Goal: Task Accomplishment & Management: Complete application form

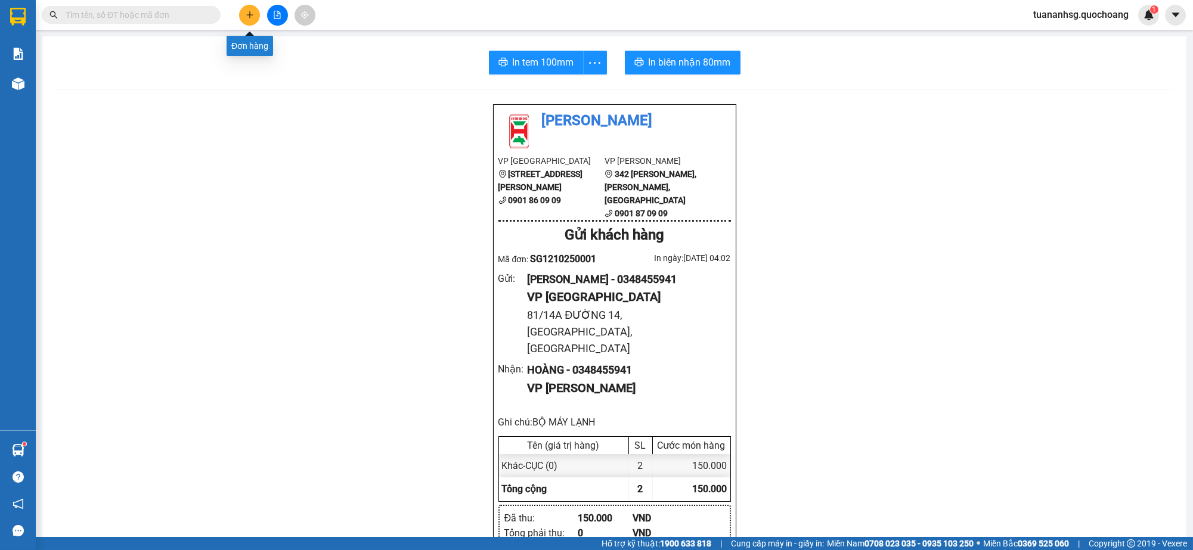
click at [250, 15] on icon "plus" at bounding box center [250, 15] width 8 height 8
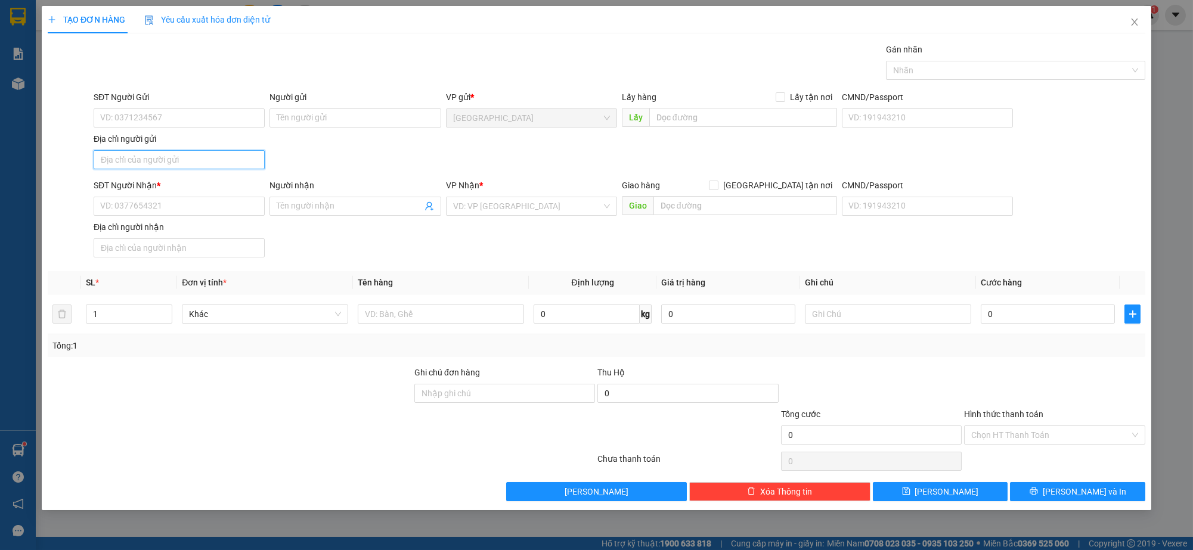
click at [138, 158] on input "Địa chỉ người gửi" at bounding box center [179, 159] width 171 height 19
type input "2196 ĐƯỜNG PHẠM THẾ HIỂN P6 Q8"
click at [162, 197] on input "SĐT Người Nhận *" at bounding box center [179, 206] width 171 height 19
type input "0906873629"
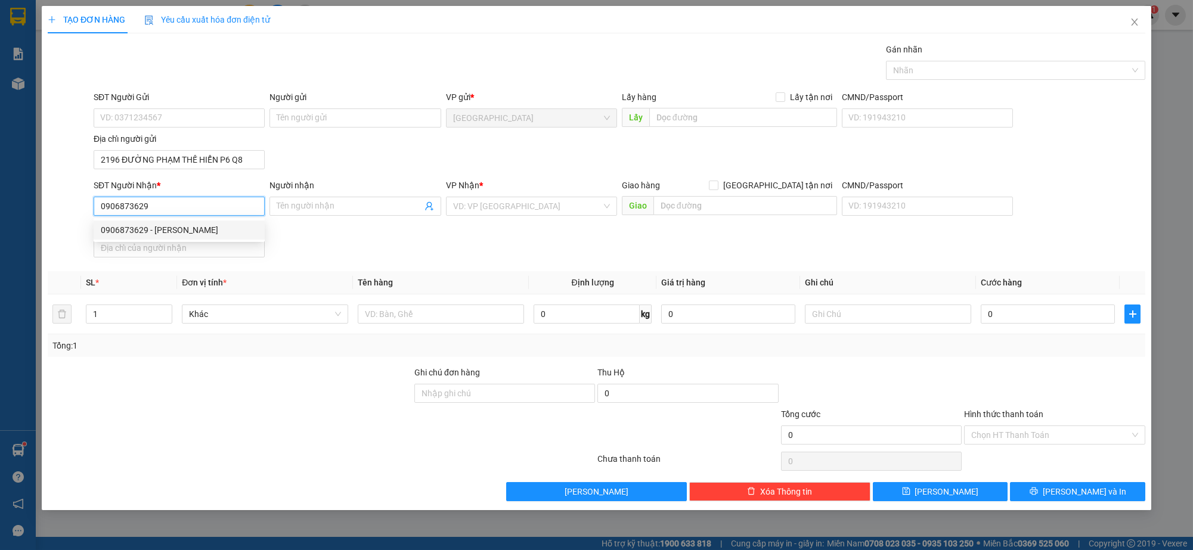
click at [165, 222] on div "0906873629 - [PERSON_NAME]" at bounding box center [179, 230] width 171 height 19
type input "[PERSON_NAME]"
type input "0906873629"
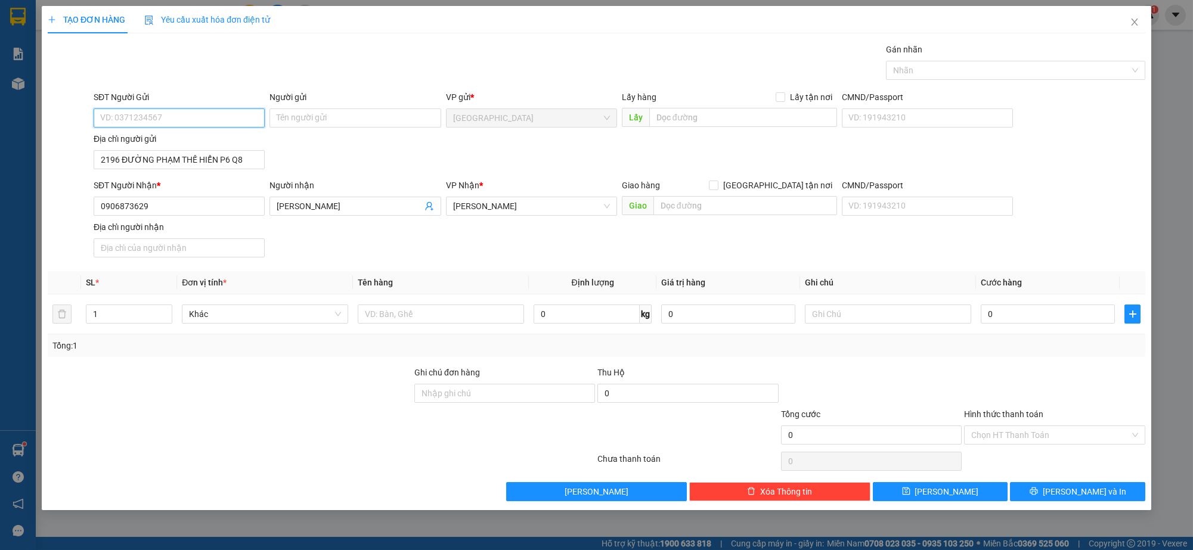
click at [150, 109] on input "SĐT Người Gửi" at bounding box center [179, 117] width 171 height 19
click at [160, 139] on div "0777406014 - [PERSON_NAME]" at bounding box center [179, 141] width 157 height 13
type input "0777406014"
type input "[PERSON_NAME]"
click at [412, 312] on input "text" at bounding box center [441, 314] width 166 height 19
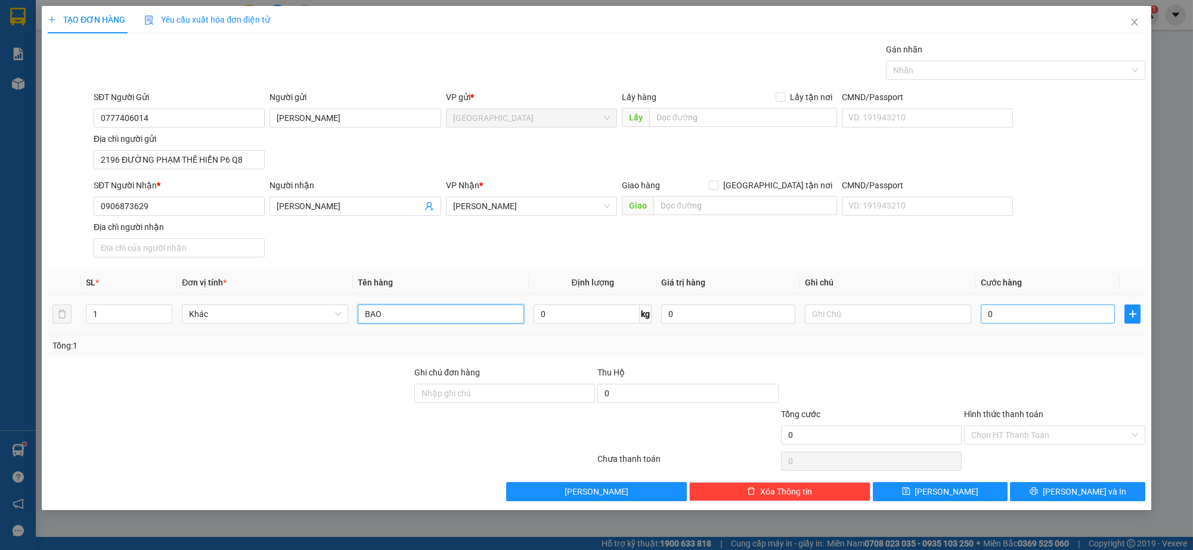
type input "BAO"
click at [994, 316] on input "0" at bounding box center [1048, 314] width 134 height 19
type input "6"
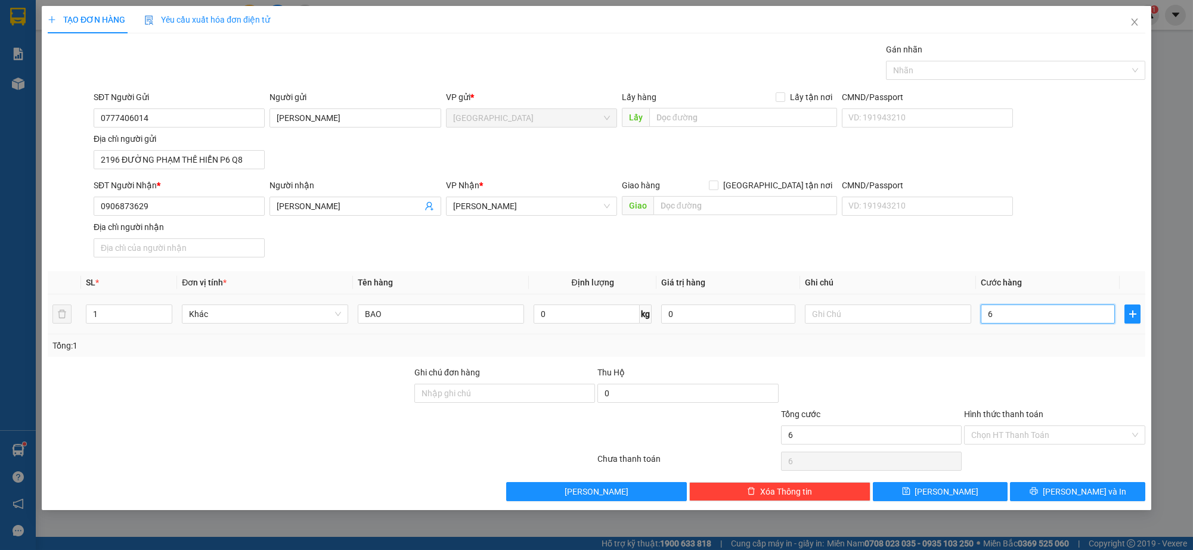
type input "60"
type input "60.000"
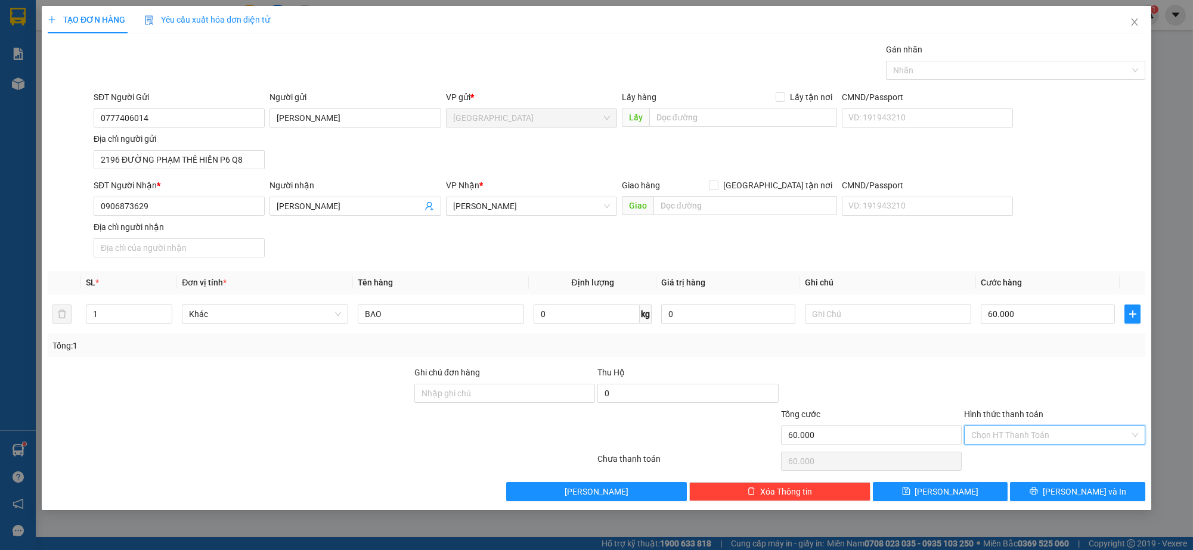
click at [1031, 433] on input "Hình thức thanh toán" at bounding box center [1050, 435] width 158 height 18
click at [1030, 455] on div "Tại văn phòng" at bounding box center [1054, 458] width 167 height 13
type input "0"
click at [1048, 486] on button "[PERSON_NAME] và In" at bounding box center [1077, 491] width 135 height 19
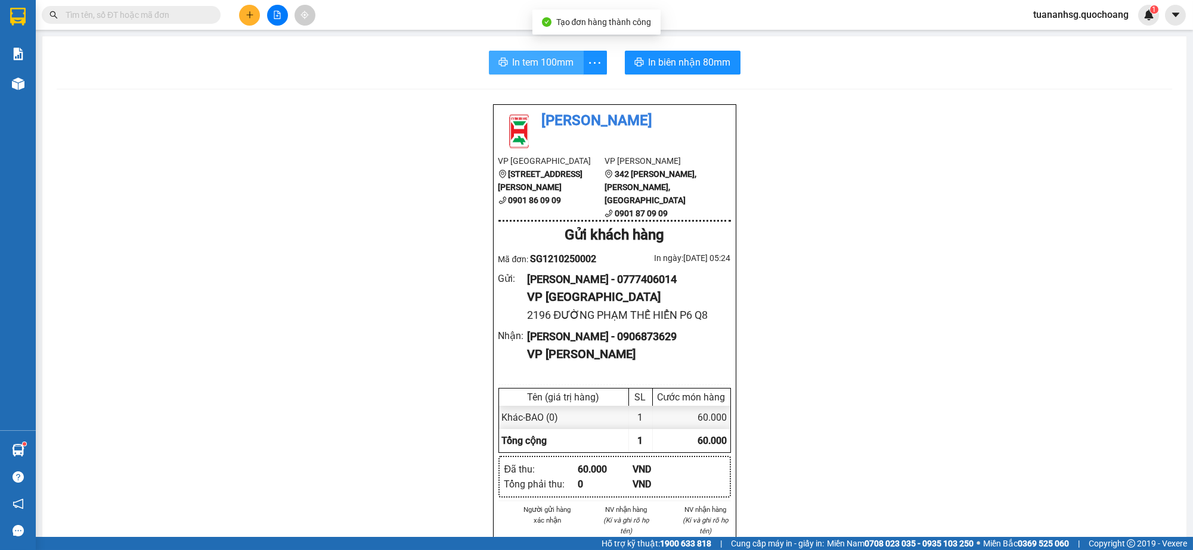
click at [522, 67] on span "In tem 100mm" at bounding box center [543, 62] width 61 height 15
